Goal: Task Accomplishment & Management: Use online tool/utility

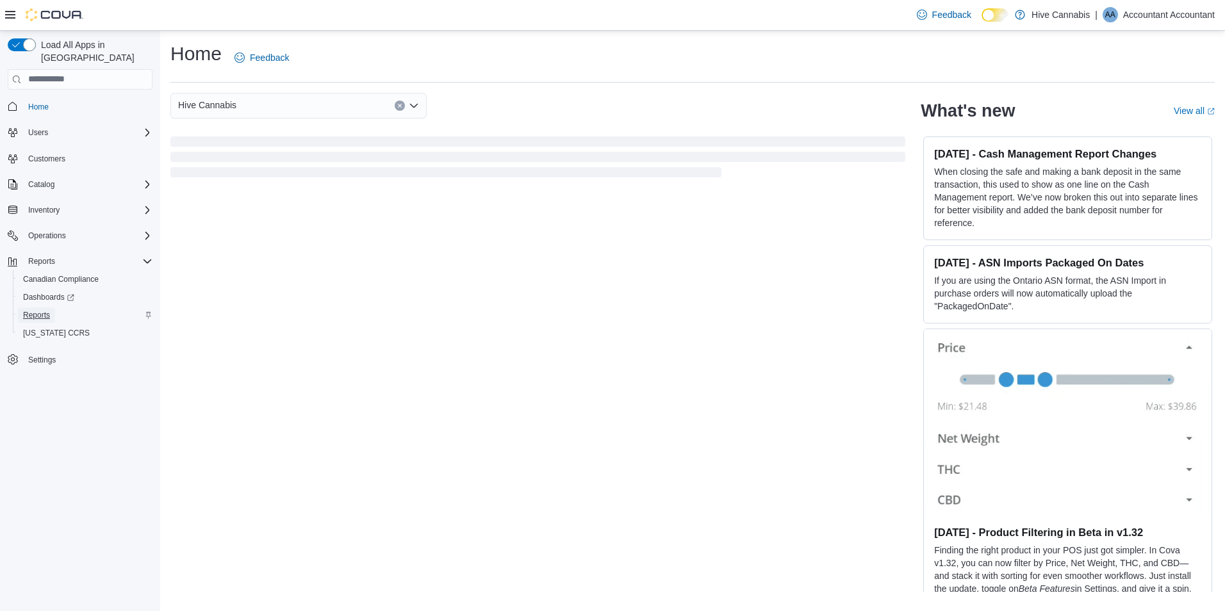
click at [45, 310] on span "Reports" at bounding box center [36, 315] width 27 height 10
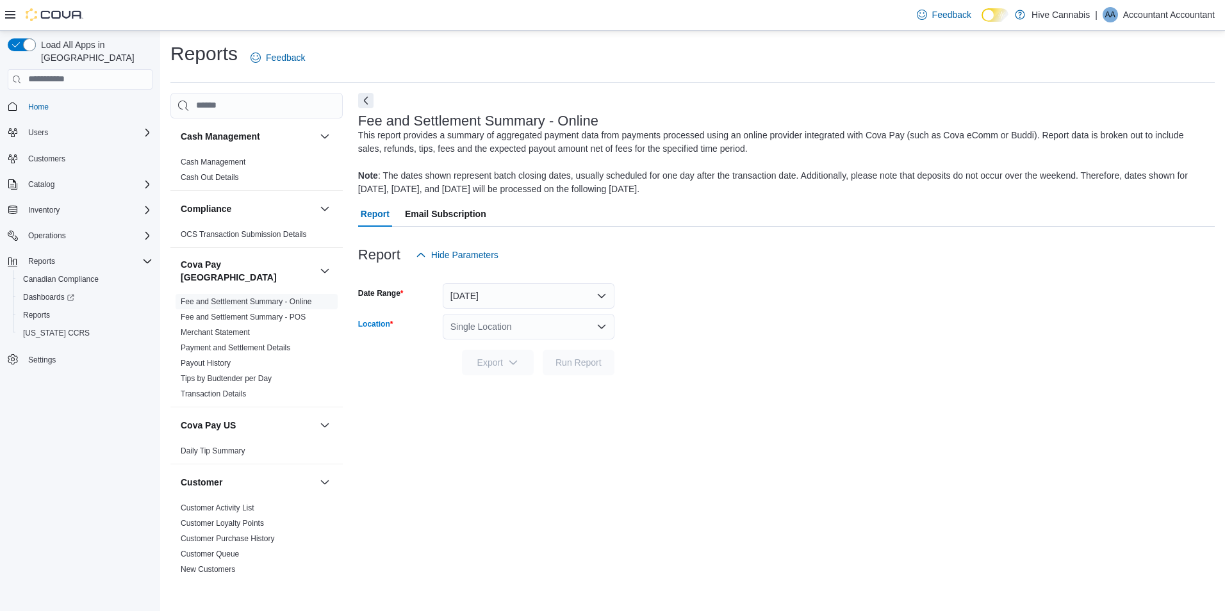
click at [550, 329] on div "Single Location" at bounding box center [529, 327] width 172 height 26
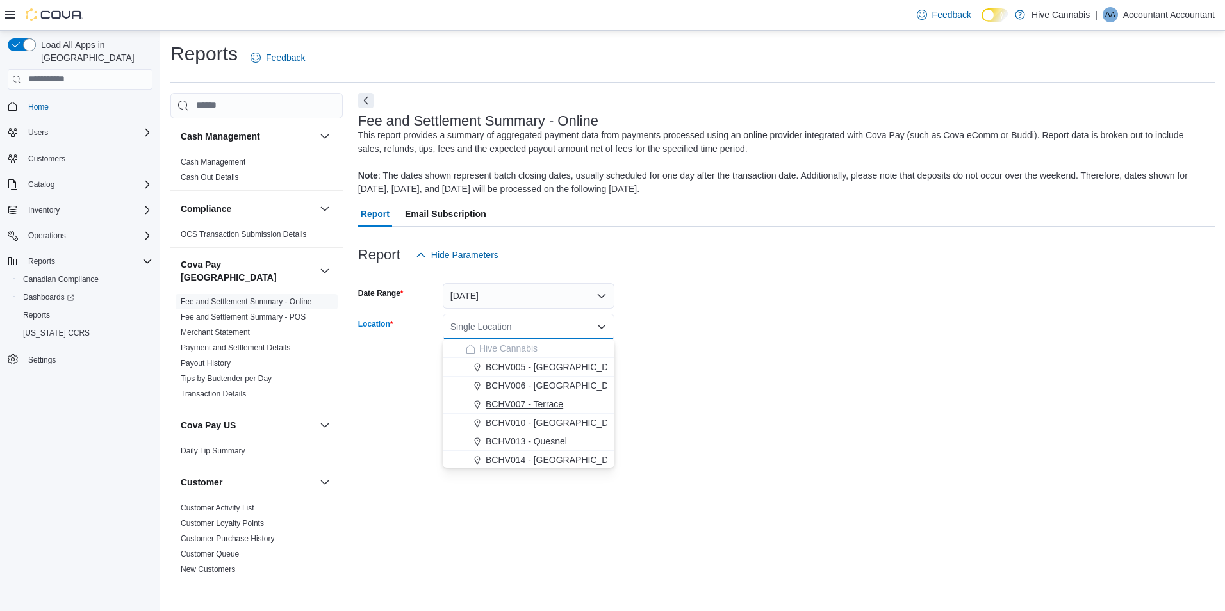
drag, startPoint x: 510, startPoint y: 386, endPoint x: 512, endPoint y: 402, distance: 16.1
click at [512, 402] on div "Hive Cannabis BCHV005 - [GEOGRAPHIC_DATA][PERSON_NAME] - [PERSON_NAME] BCHV007 …" at bounding box center [529, 404] width 172 height 130
click at [512, 402] on span "BCHV007 - Terrace" at bounding box center [525, 404] width 78 height 13
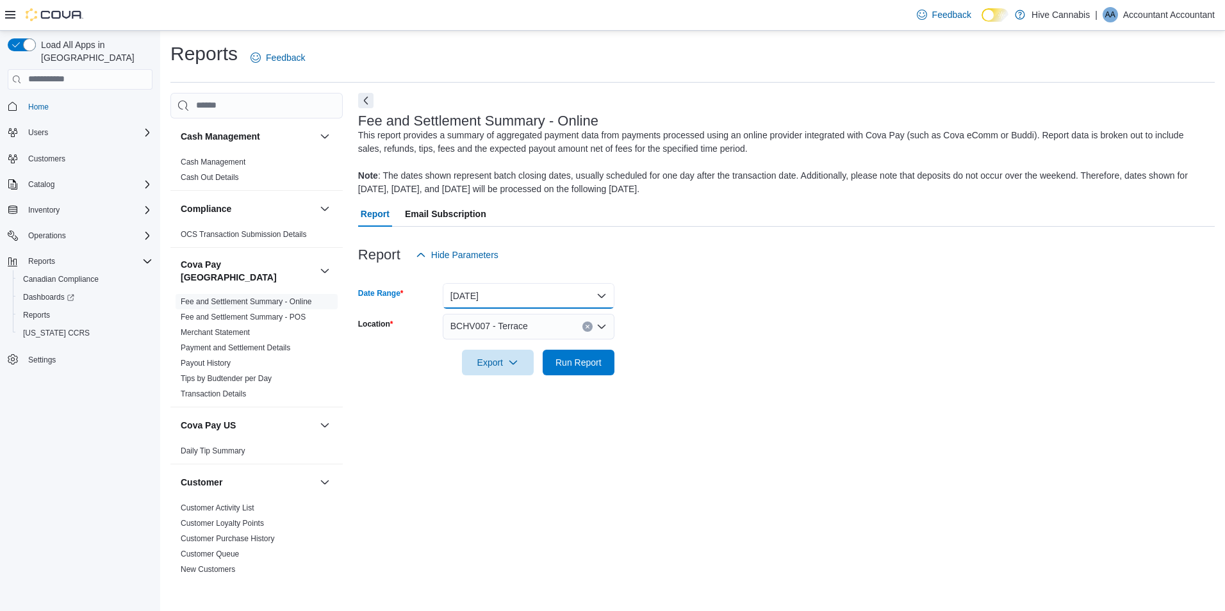
click at [561, 288] on button "[DATE]" at bounding box center [529, 296] width 172 height 26
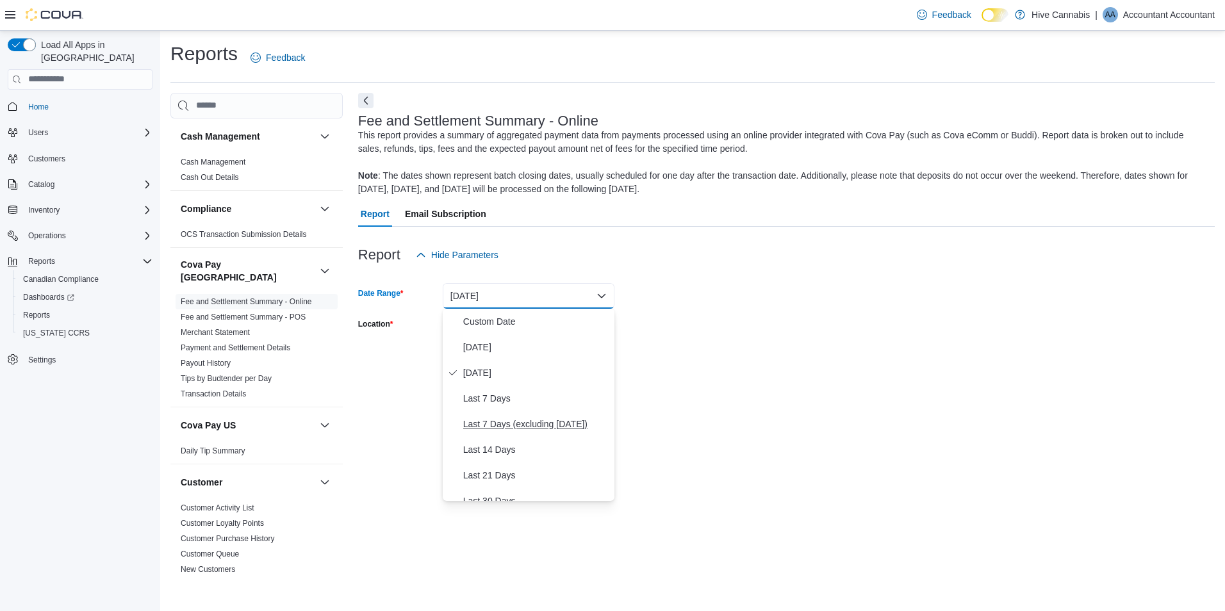
scroll to position [192, 0]
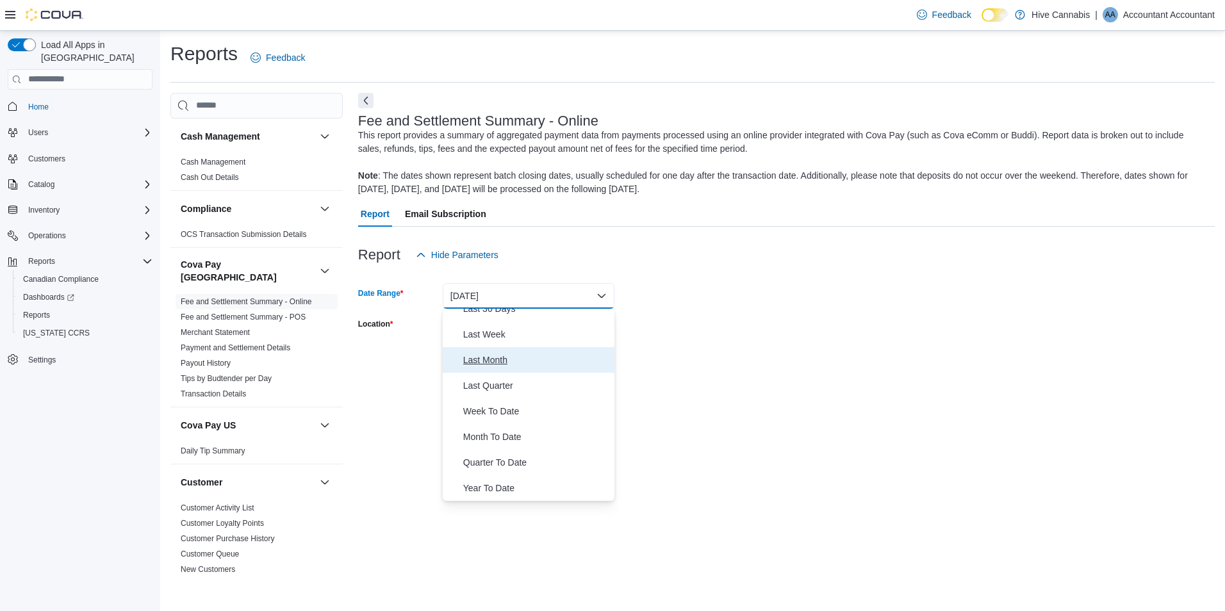
click at [496, 366] on span "Last Month" at bounding box center [536, 359] width 146 height 15
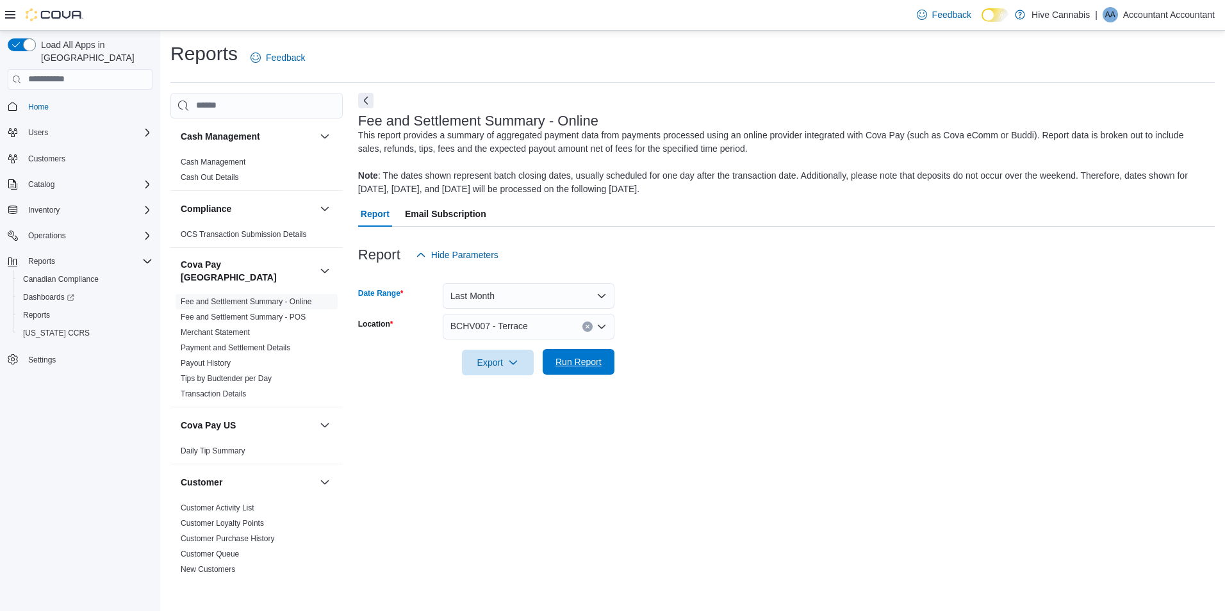
click at [560, 359] on span "Run Report" at bounding box center [578, 361] width 46 height 13
click at [928, 405] on div "Report Hide Parameters Date Range Last Month Location BCHV007 - Terrace Export …" at bounding box center [781, 452] width 847 height 450
click at [1120, 78] on div "Reports Feedback" at bounding box center [692, 62] width 1044 height 42
click at [1141, 24] on div "Feedback Dark Mode Hive Cannabis | AA Accountant Accountant" at bounding box center [1062, 15] width 303 height 26
click at [1142, 6] on div "Feedback Dark Mode Hive Cannabis | AA Accountant Accountant" at bounding box center [1062, 15] width 303 height 26
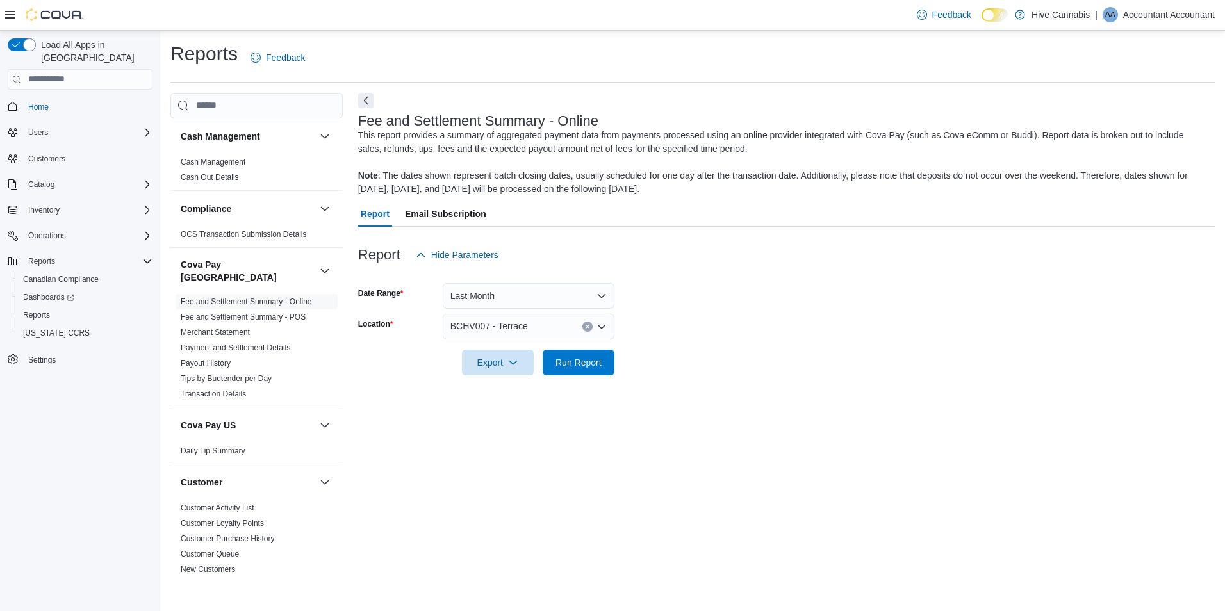
click at [1160, 17] on p "Accountant Accountant" at bounding box center [1169, 14] width 92 height 15
click at [1132, 128] on span "Sign Out" at bounding box center [1132, 125] width 35 height 13
